Goal: Navigation & Orientation: Understand site structure

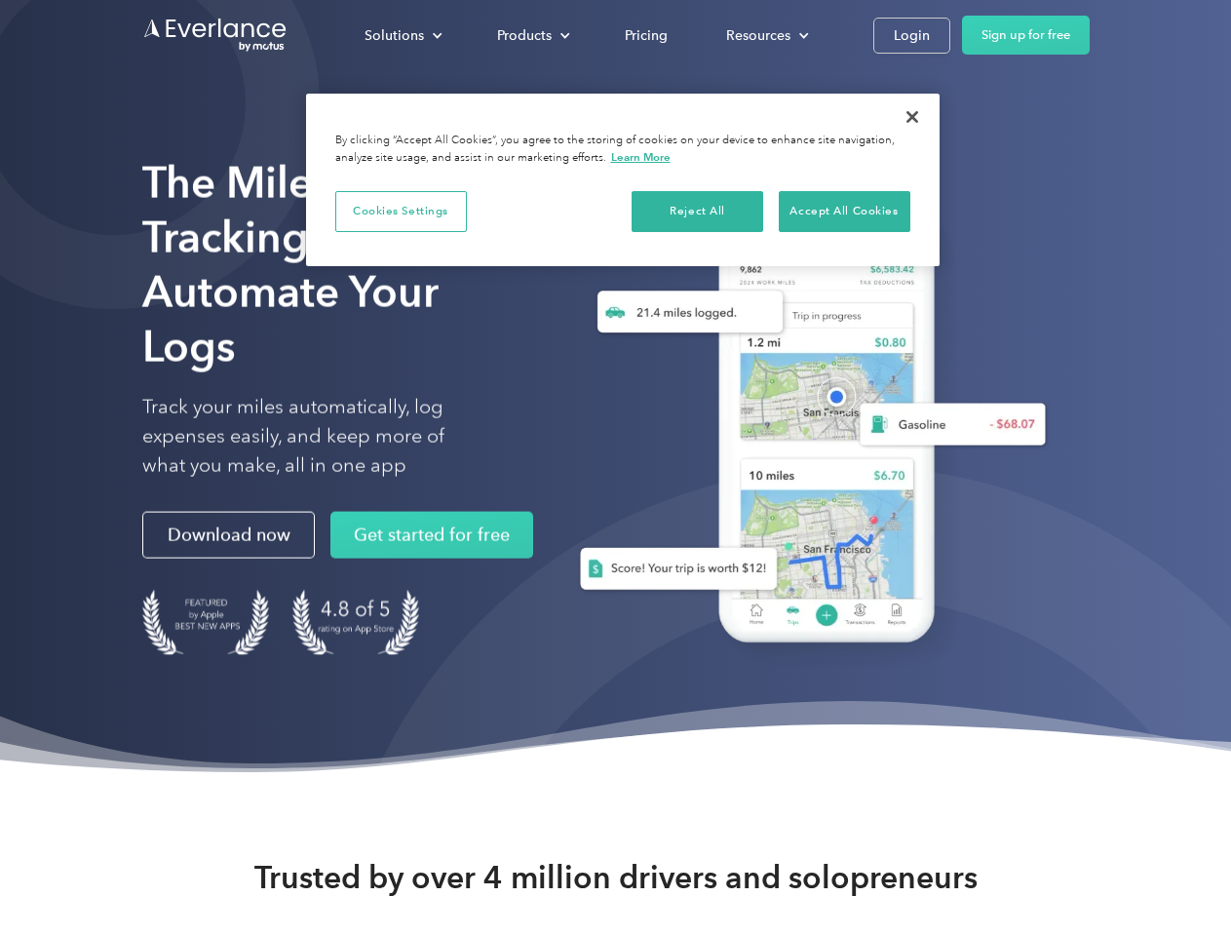
click at [403, 35] on div "Solutions" at bounding box center [394, 35] width 59 height 24
click at [531, 35] on div "Products" at bounding box center [524, 35] width 55 height 24
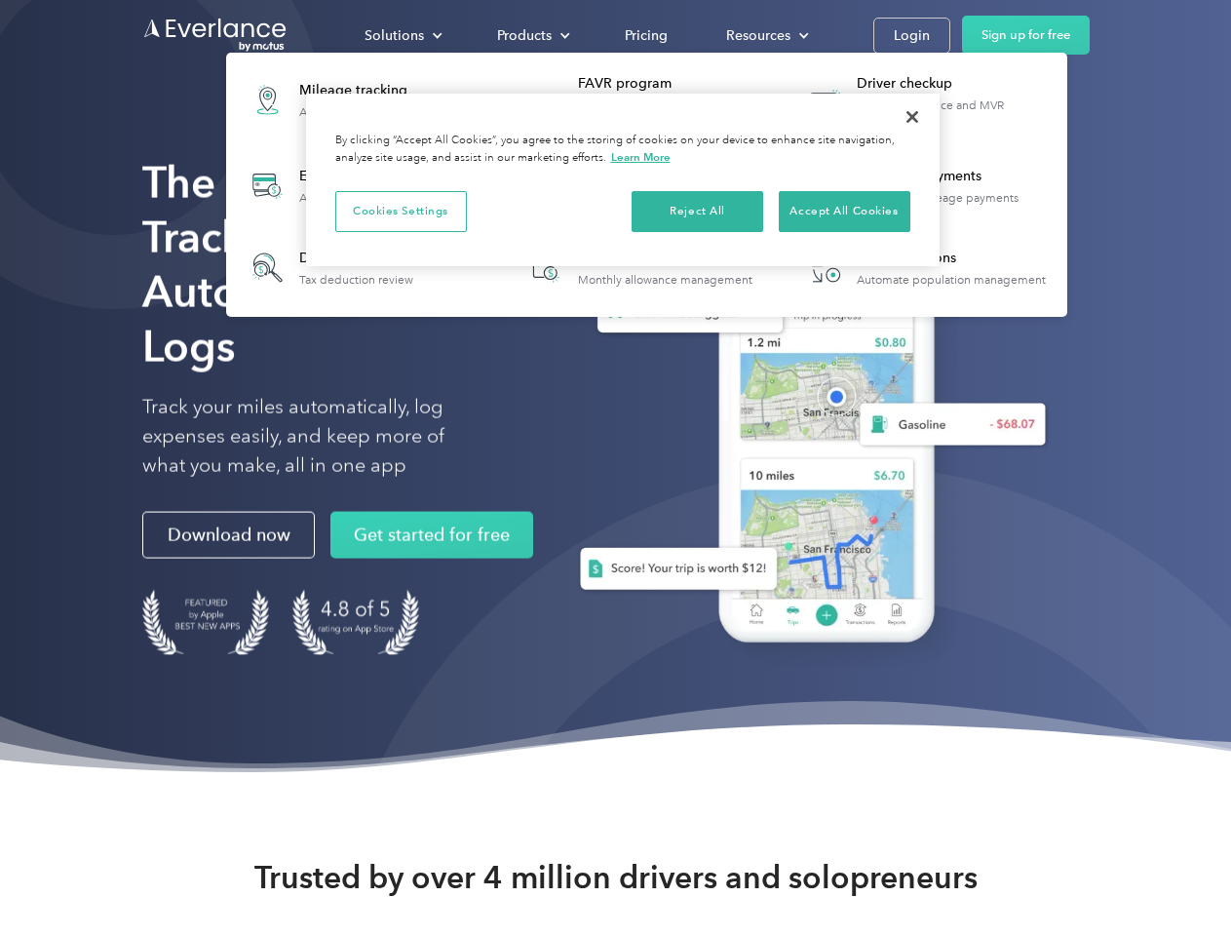
click at [765, 35] on div "Resources" at bounding box center [758, 35] width 64 height 24
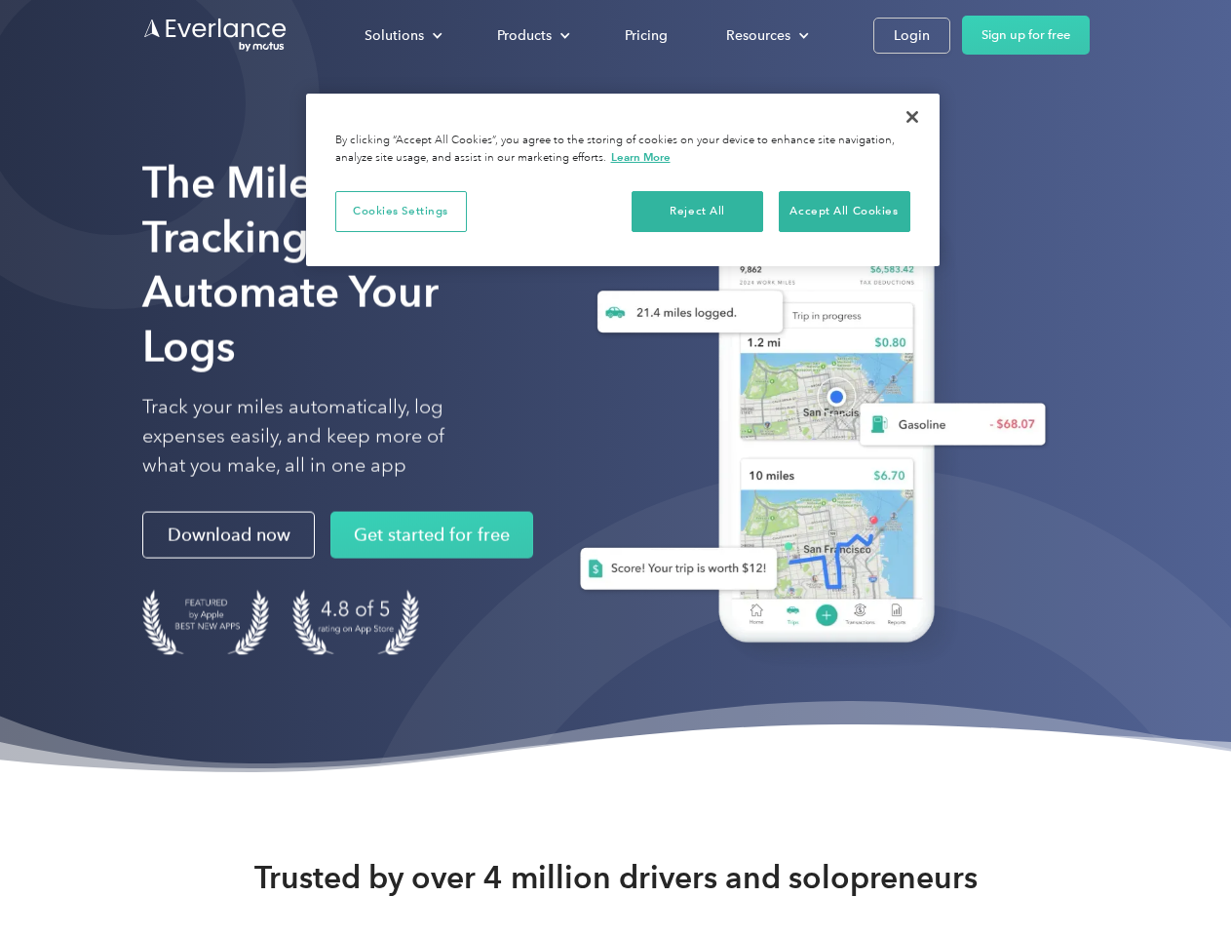
click at [401, 211] on button "Cookies Settings" at bounding box center [401, 211] width 132 height 41
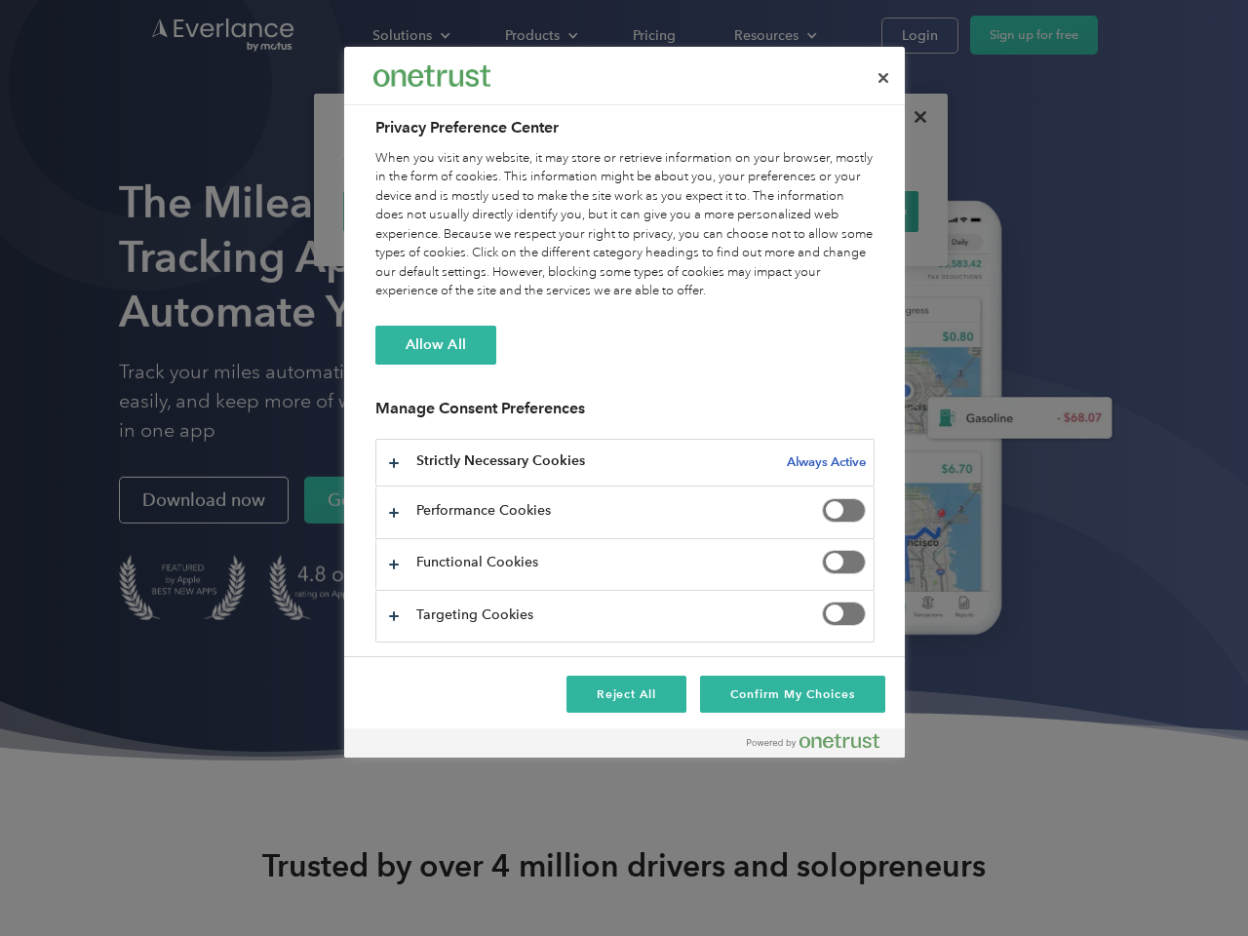
click at [844, 211] on div "When you visit any website, it may store or retrieve information on your browse…" at bounding box center [624, 225] width 499 height 152
click at [912, 117] on div at bounding box center [624, 468] width 1248 height 936
